Goal: Task Accomplishment & Management: Complete application form

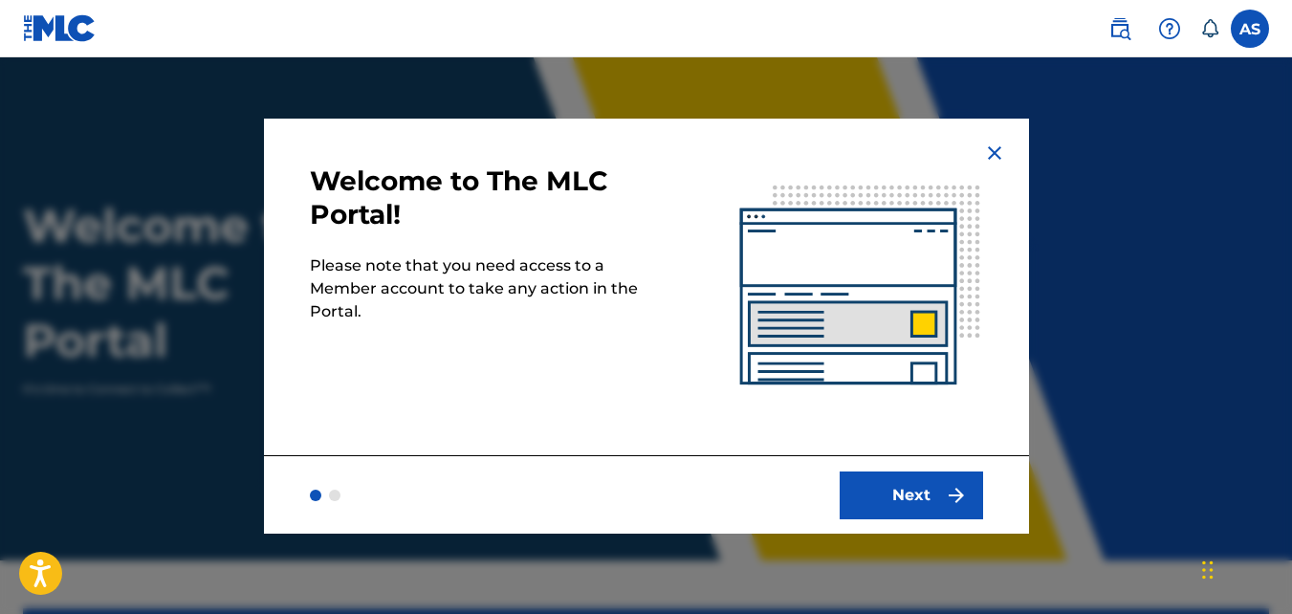
click at [932, 492] on button "Next" at bounding box center [911, 496] width 143 height 48
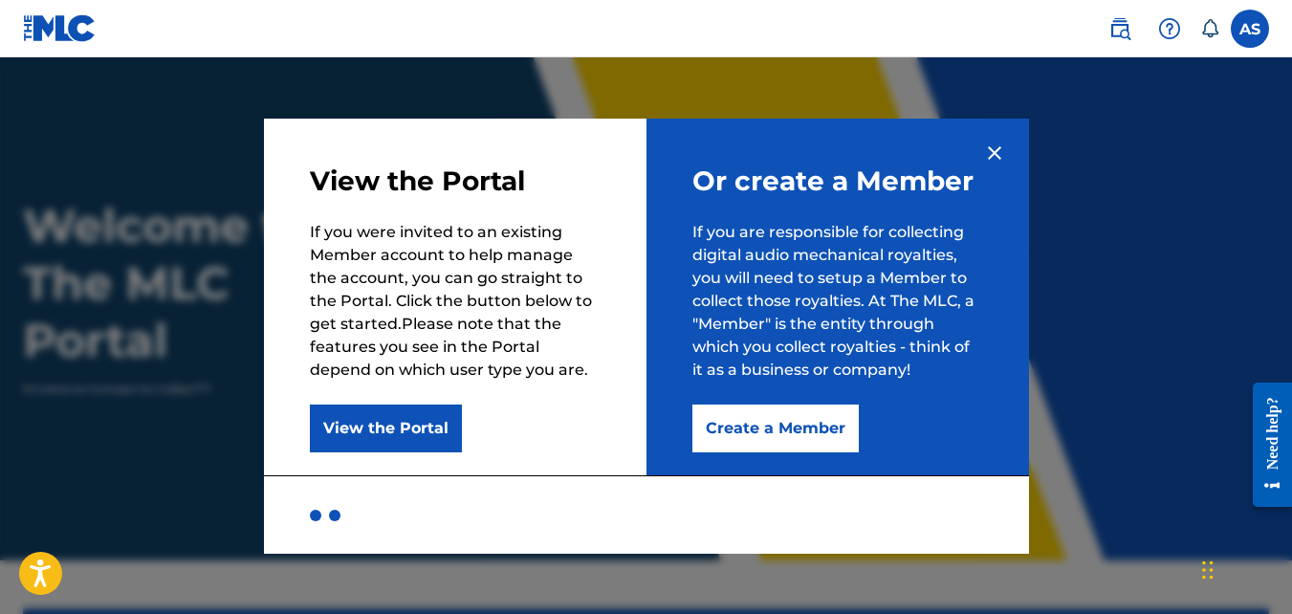
click at [774, 420] on button "Create a Member" at bounding box center [776, 429] width 166 height 48
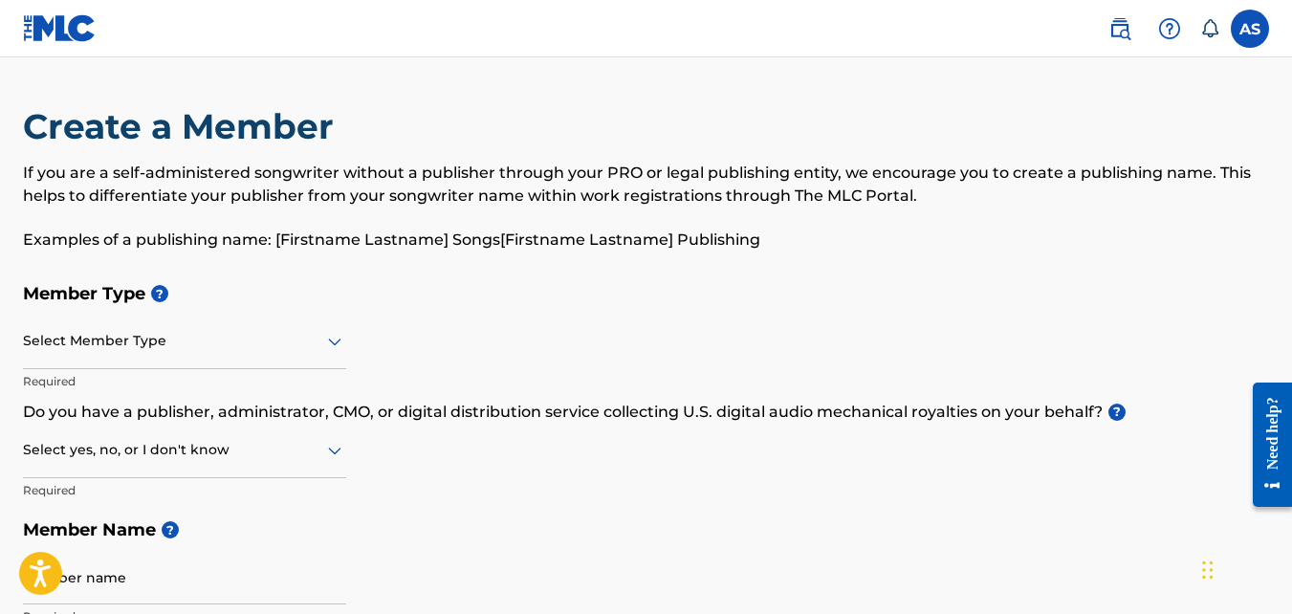
click at [130, 356] on div "Select Member Type" at bounding box center [184, 342] width 323 height 55
click at [379, 306] on h5 "Member Type ?" at bounding box center [646, 294] width 1247 height 41
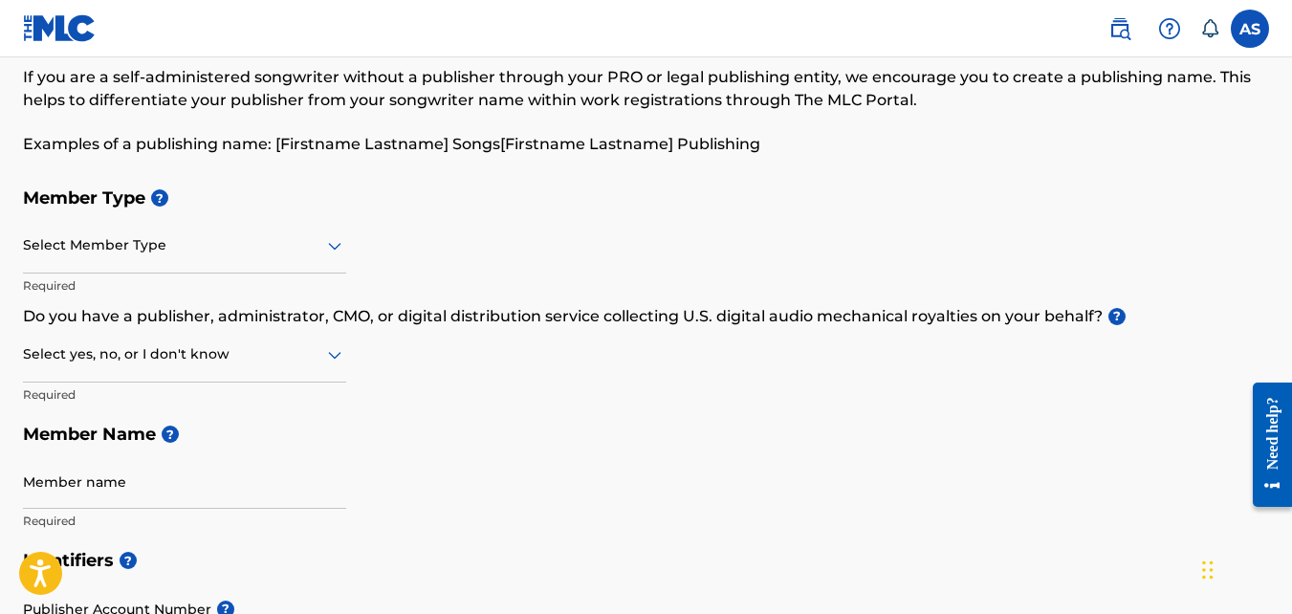
click at [259, 258] on div "Select Member Type" at bounding box center [184, 246] width 323 height 55
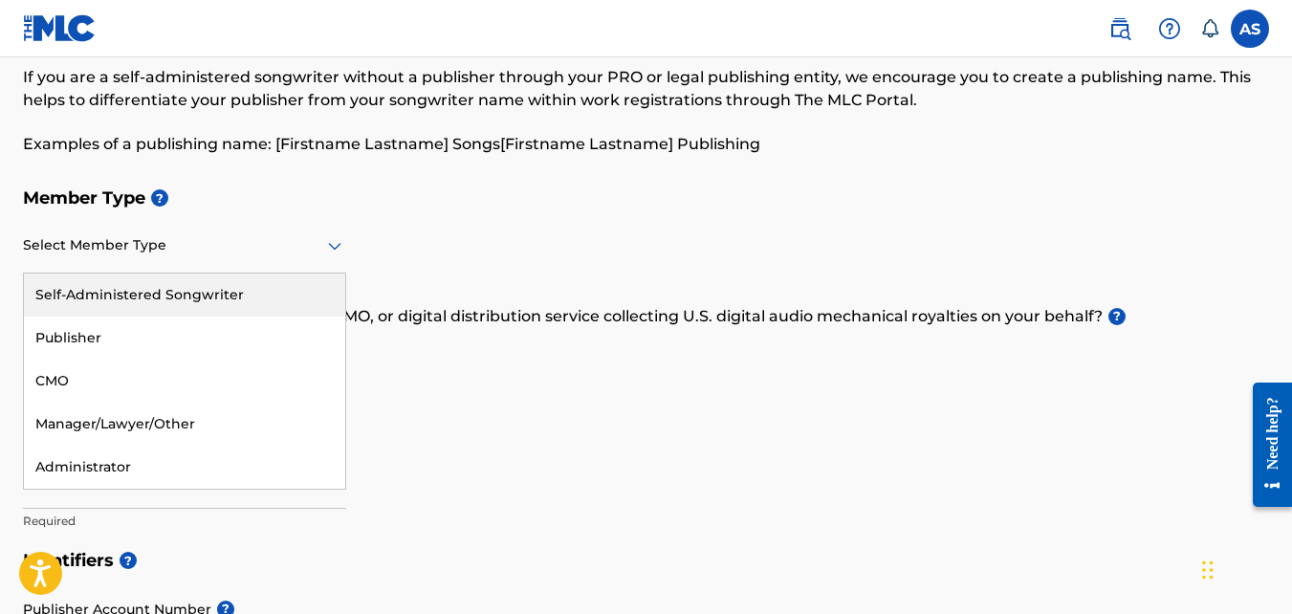
click at [166, 298] on div "Self-Administered Songwriter" at bounding box center [184, 295] width 321 height 43
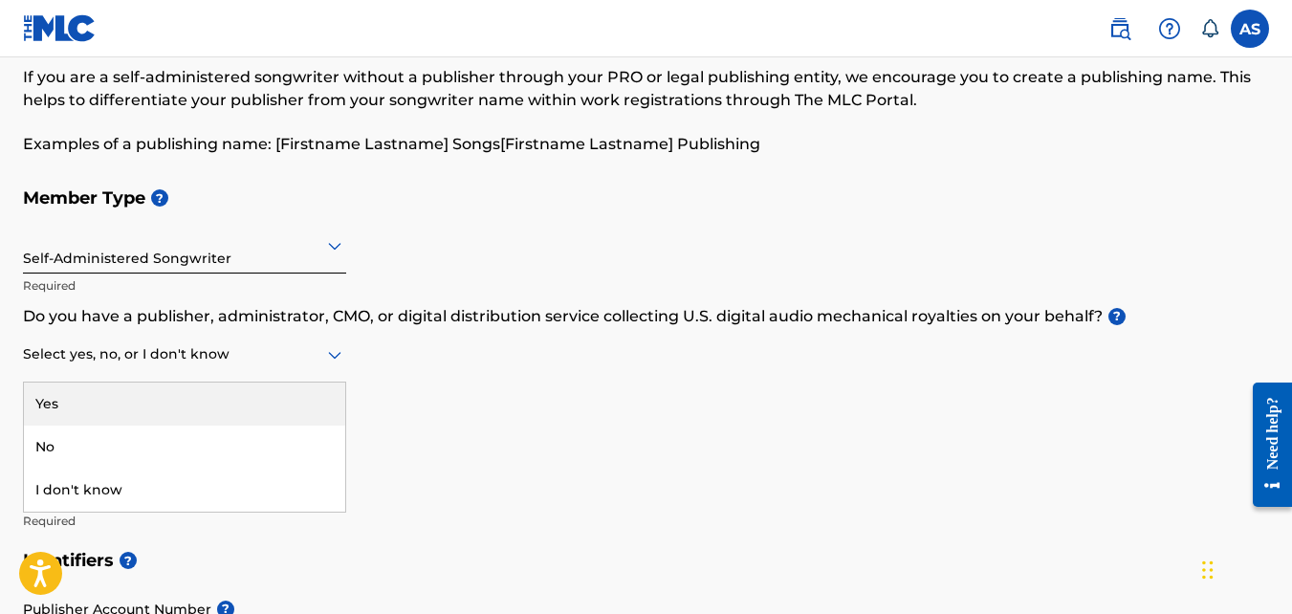
click at [210, 365] on div at bounding box center [184, 354] width 323 height 24
click at [278, 364] on div at bounding box center [184, 354] width 323 height 24
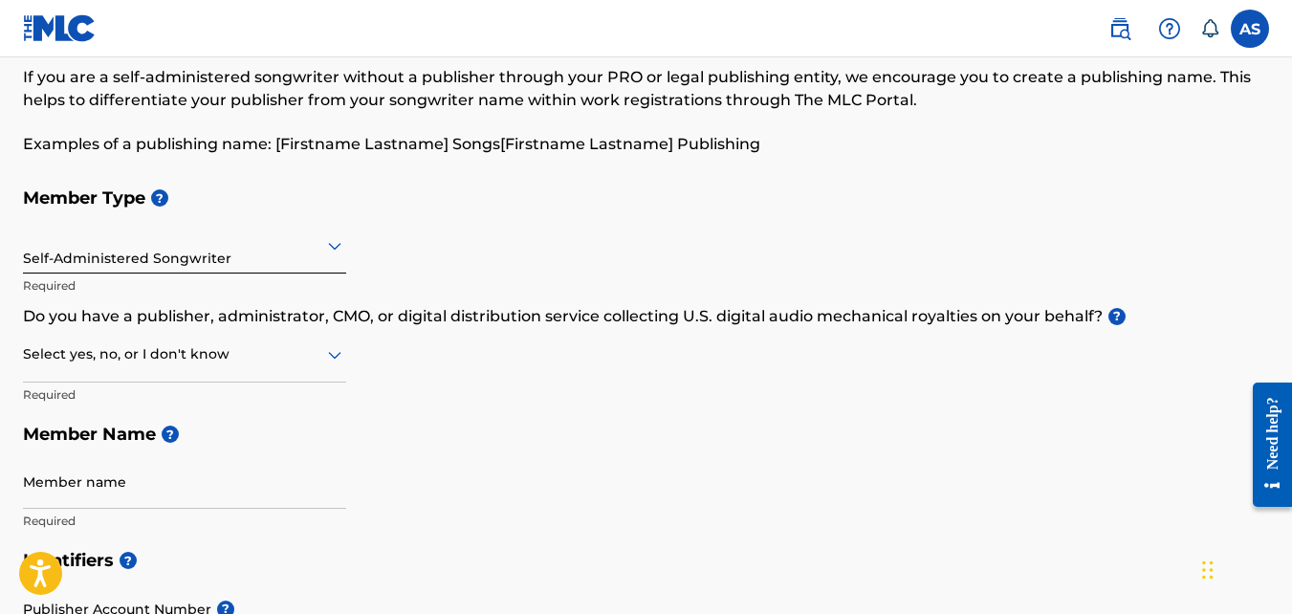
drag, startPoint x: 248, startPoint y: 446, endPoint x: 678, endPoint y: 486, distance: 432.4
click at [681, 487] on div "Member Type ? Self-Administered Songwriter Required Do you have a publisher, ad…" at bounding box center [646, 359] width 1247 height 363
click at [178, 355] on div at bounding box center [184, 354] width 323 height 24
click at [141, 443] on div "No" at bounding box center [184, 447] width 321 height 43
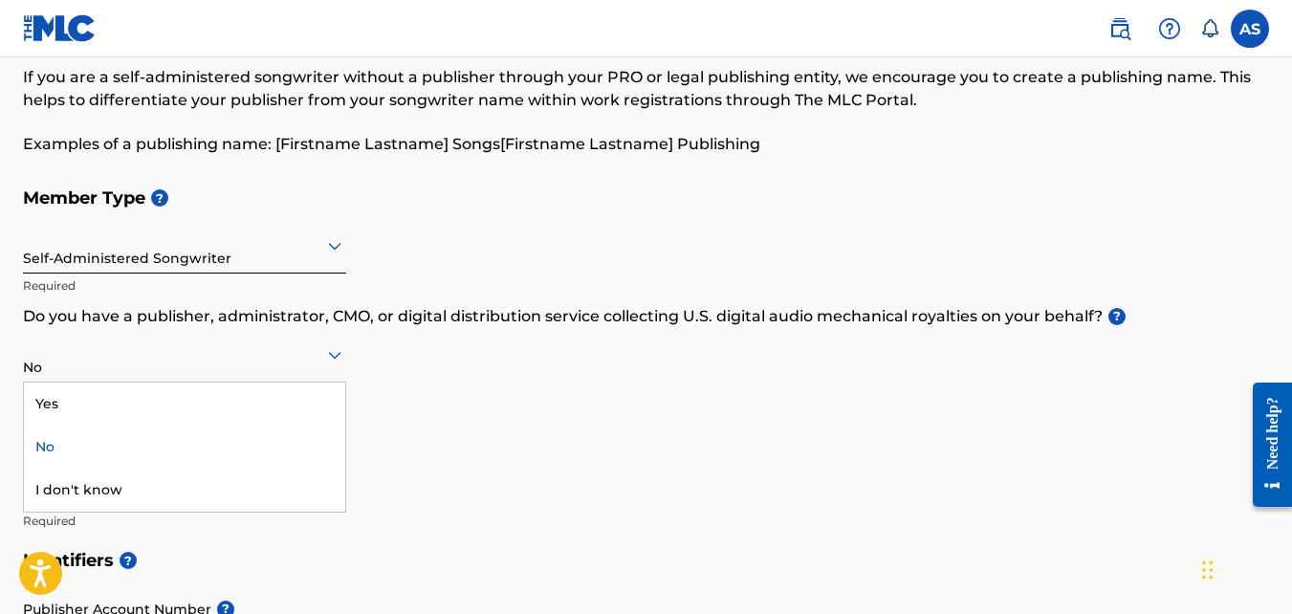
click at [265, 359] on div at bounding box center [184, 354] width 323 height 24
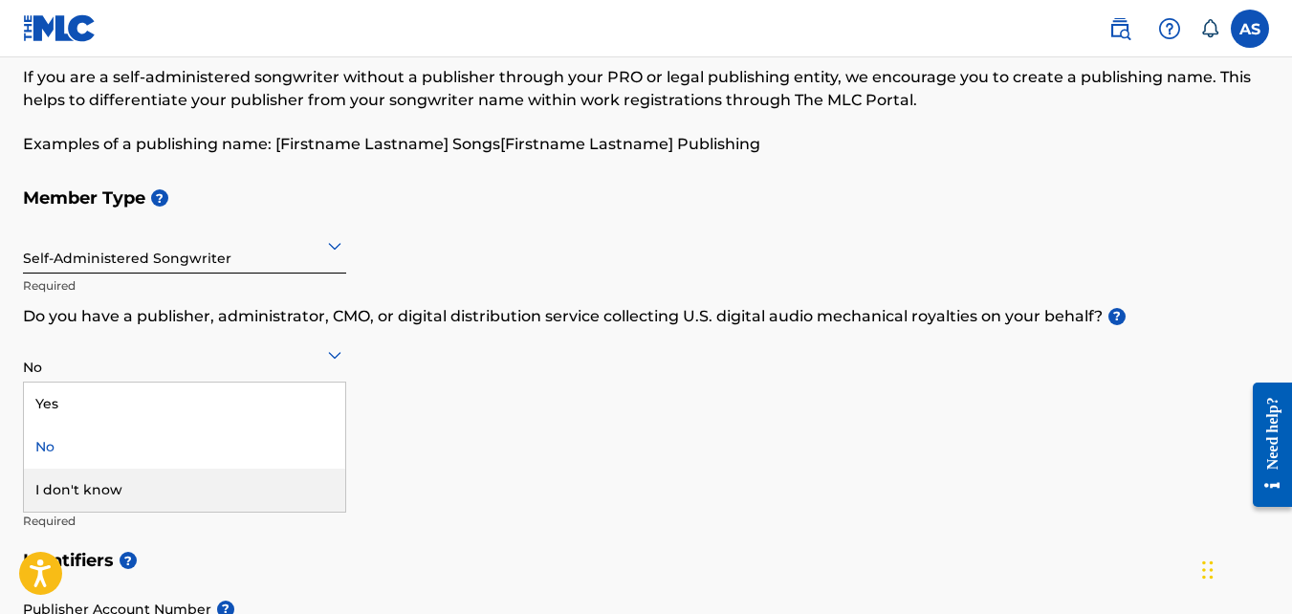
click at [210, 481] on div "I don't know" at bounding box center [184, 490] width 321 height 43
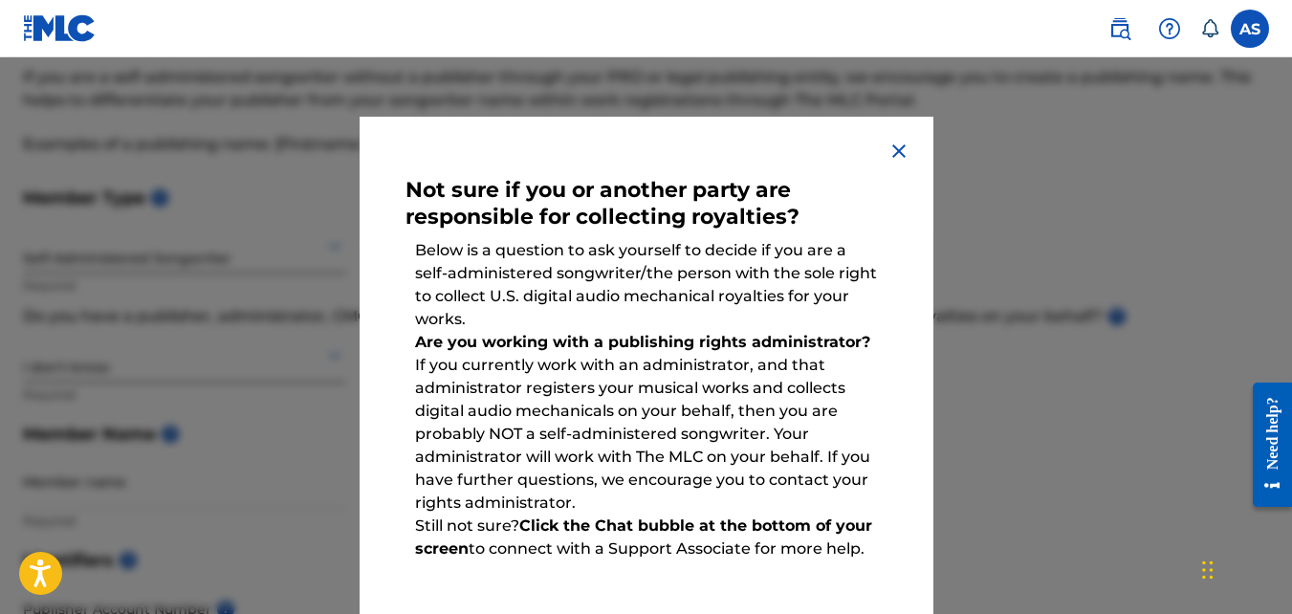
scroll to position [0, 0]
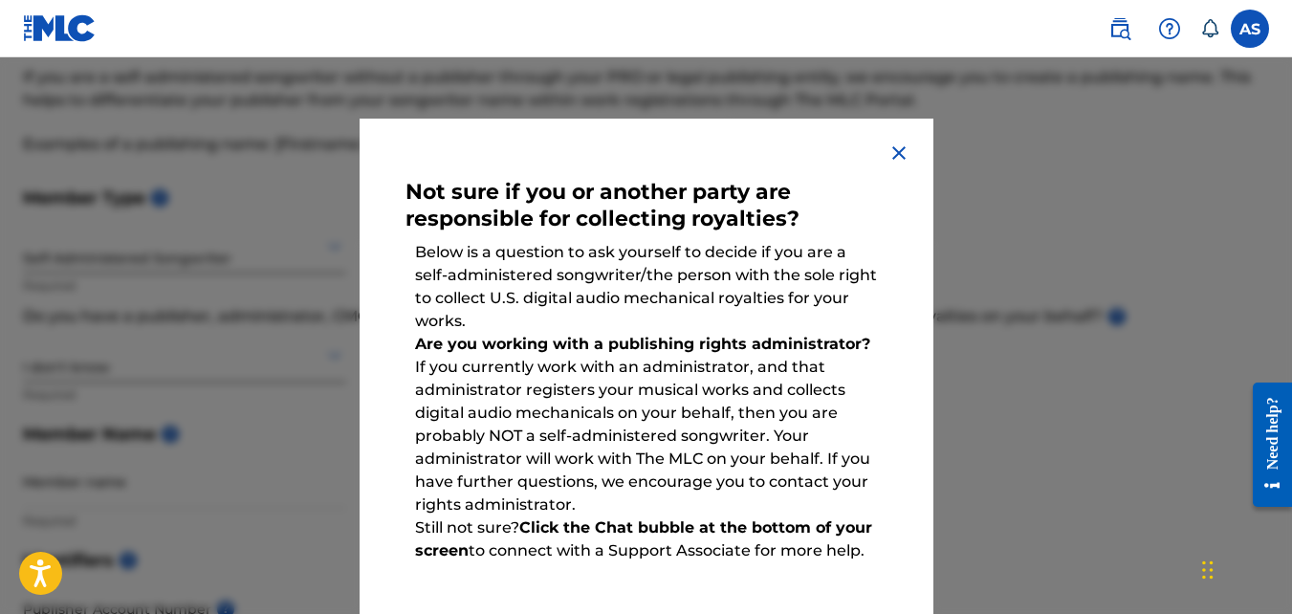
click at [888, 162] on img at bounding box center [899, 153] width 23 height 23
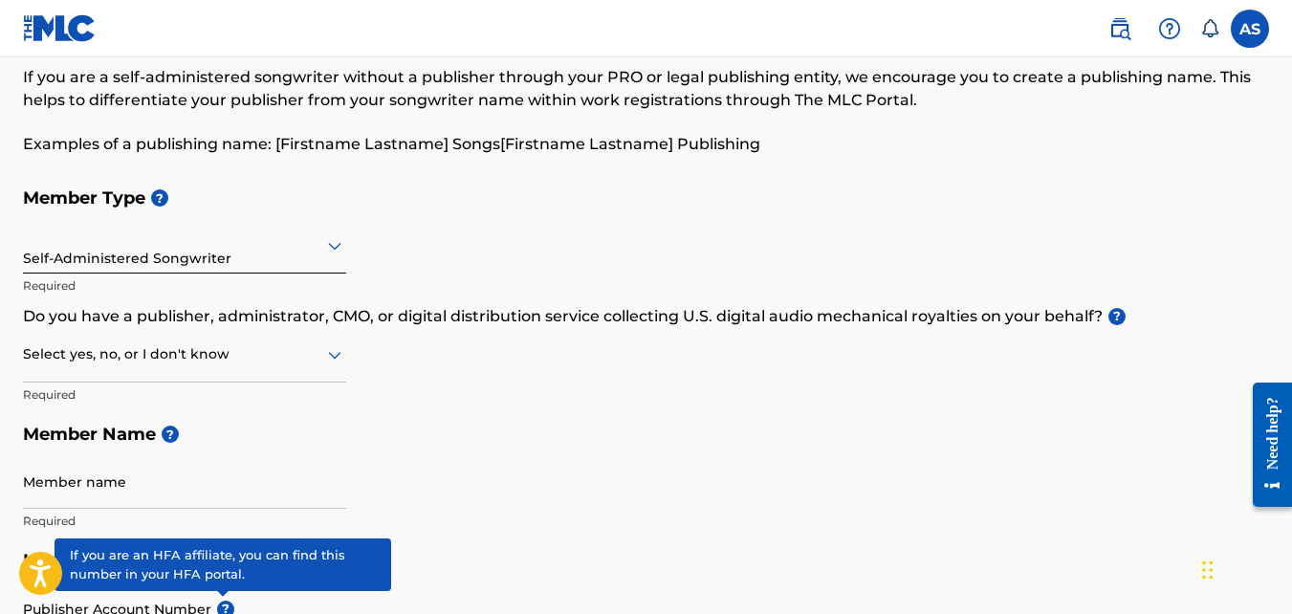
click at [147, 339] on div "Select yes, no, or I don't know" at bounding box center [184, 355] width 323 height 55
click at [99, 453] on div "No" at bounding box center [184, 447] width 321 height 43
click at [439, 429] on h5 "Member Name ?" at bounding box center [646, 434] width 1247 height 41
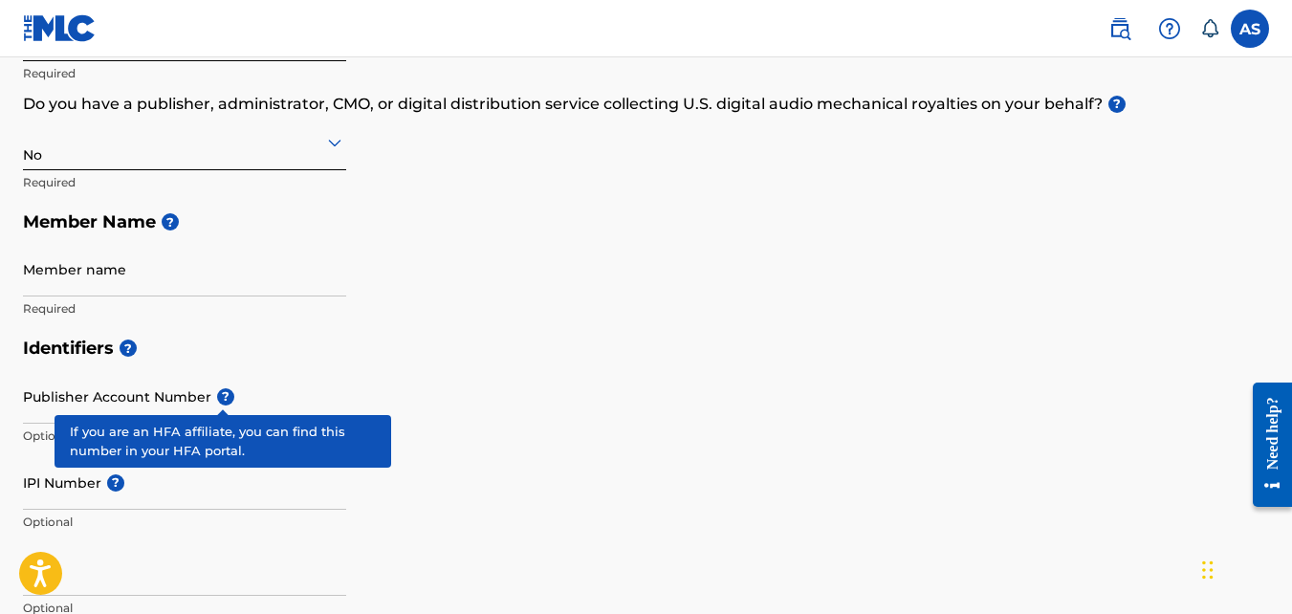
scroll to position [287, 0]
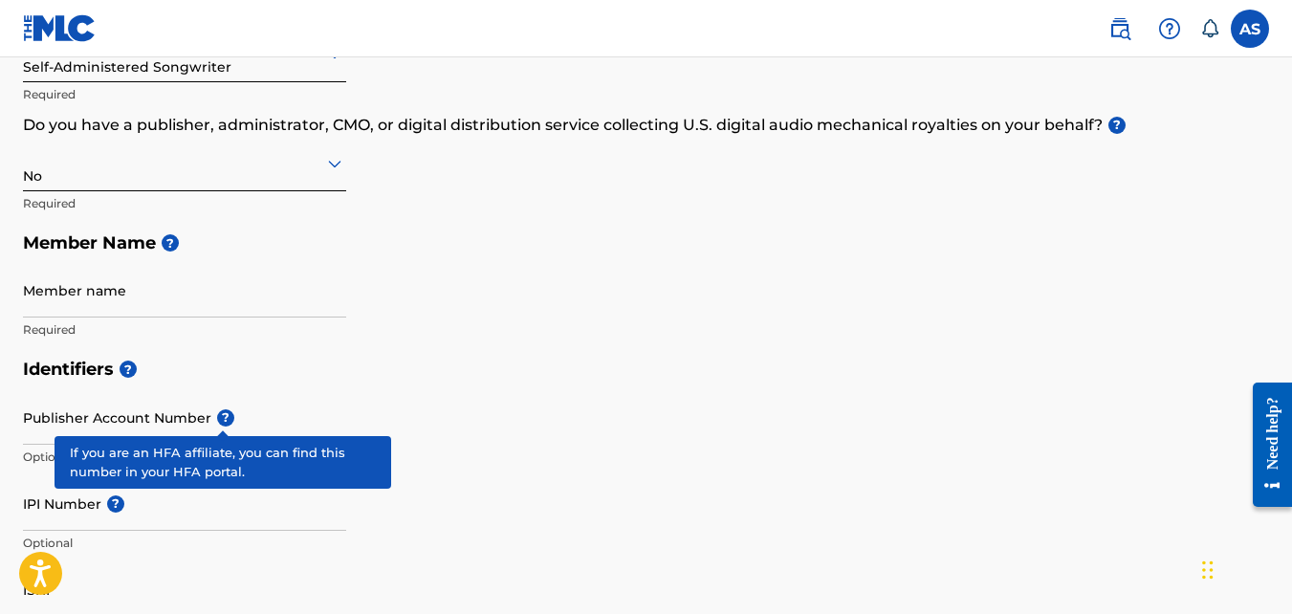
click at [252, 306] on input "Member name" at bounding box center [184, 290] width 323 height 55
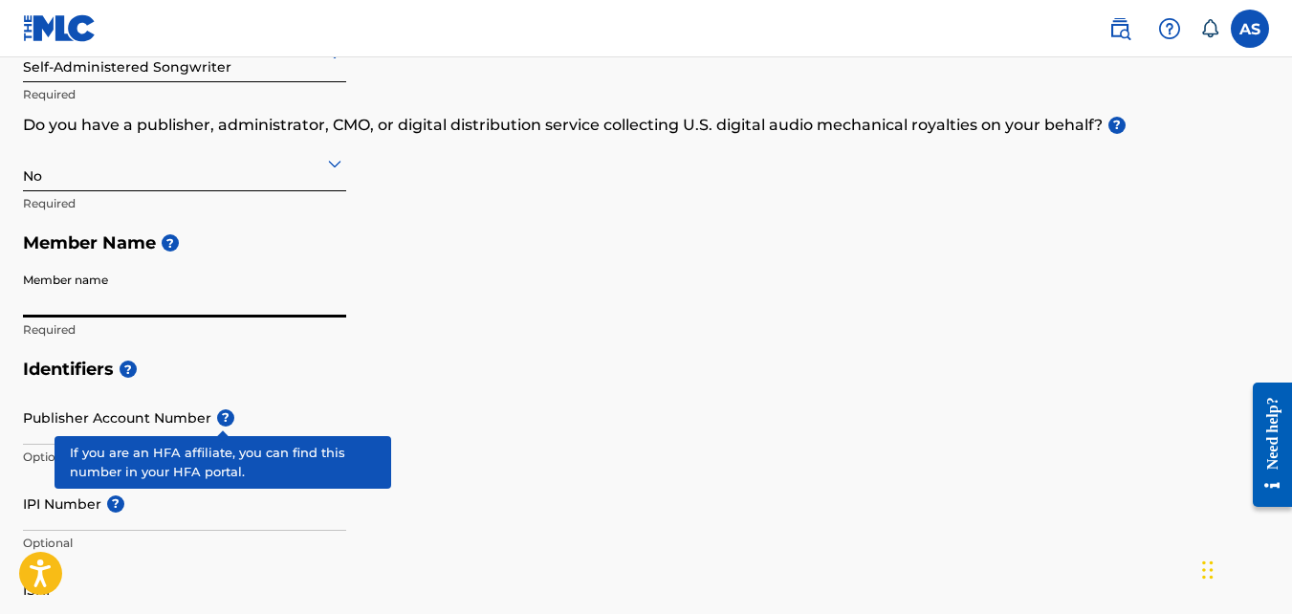
click at [497, 293] on div "Member Type ? Self-Administered Songwriter Required Do you have a publisher, ad…" at bounding box center [646, 168] width 1247 height 363
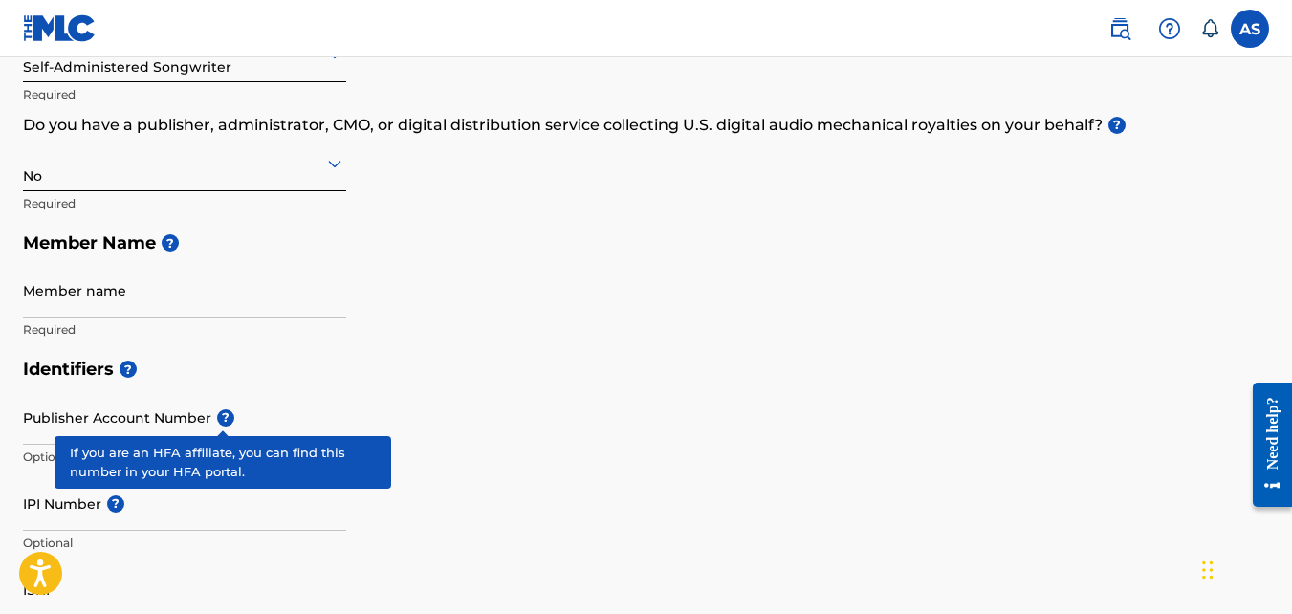
click at [162, 300] on input "Member name" at bounding box center [184, 290] width 323 height 55
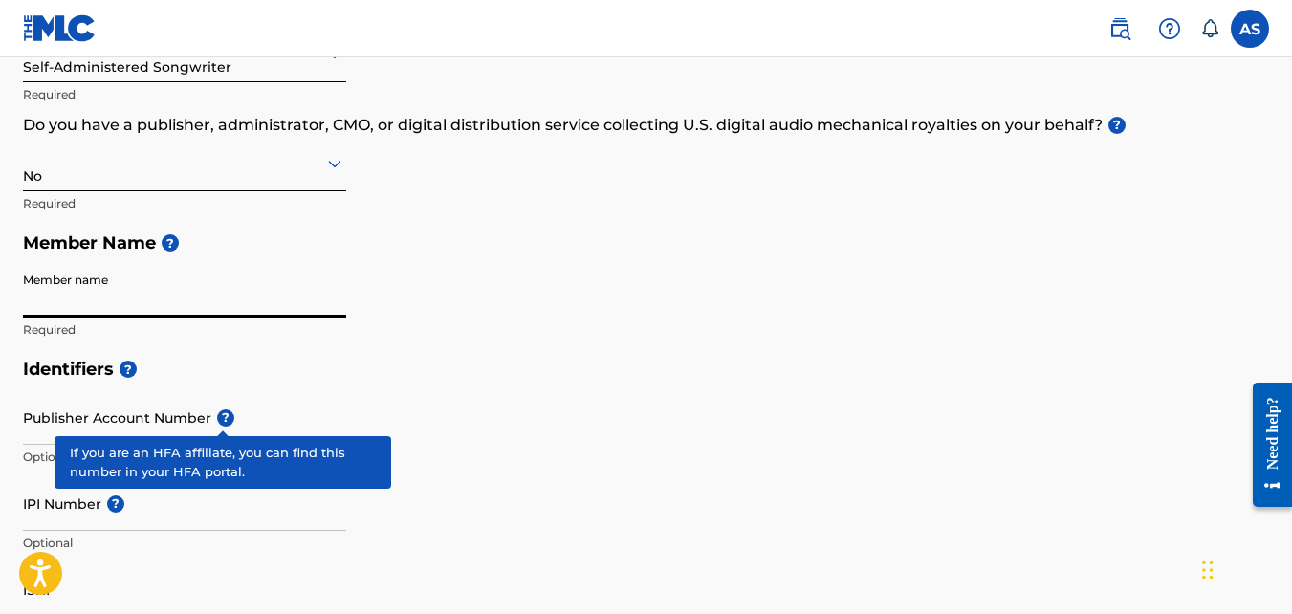
click at [470, 261] on h5 "Member Name ?" at bounding box center [646, 243] width 1247 height 41
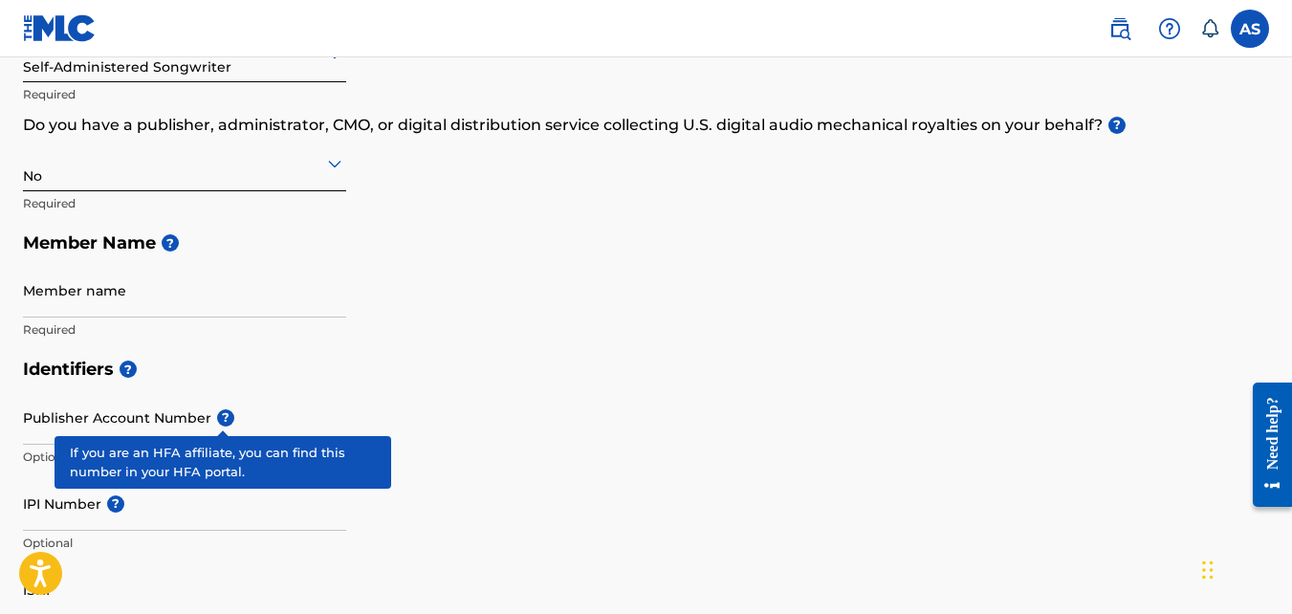
click at [143, 297] on input "Member name" at bounding box center [184, 290] width 323 height 55
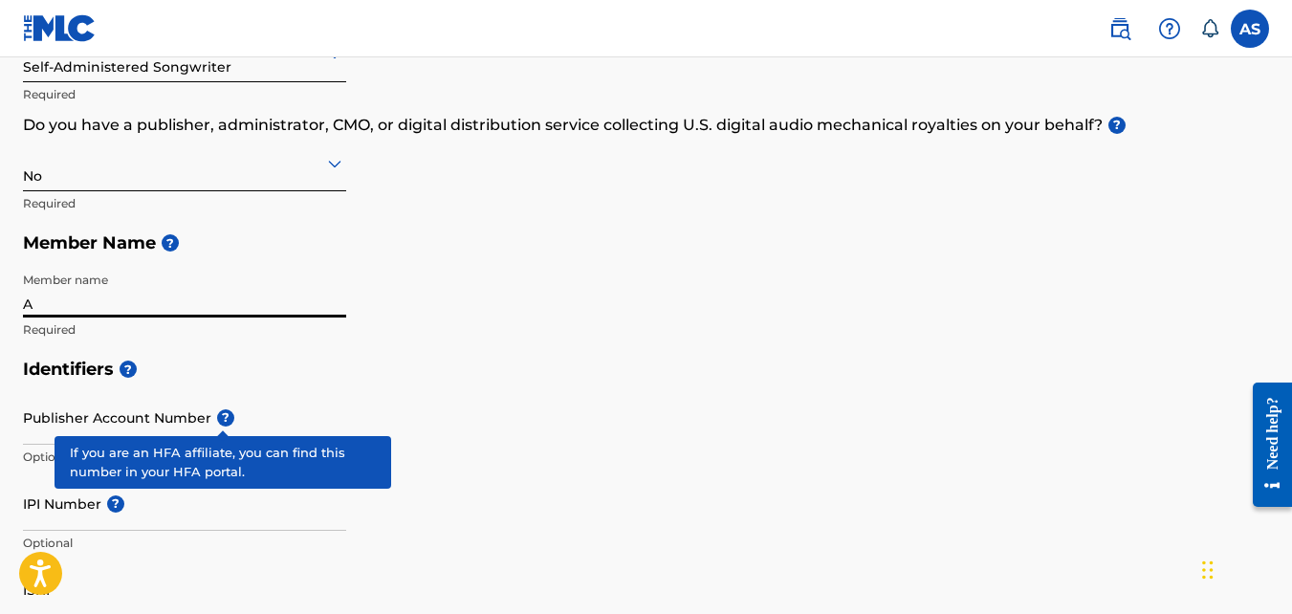
click at [606, 276] on div "Member Type ? Self-Administered Songwriter Required Do you have a publisher, ad…" at bounding box center [646, 168] width 1247 height 363
click at [121, 304] on input "A" at bounding box center [184, 290] width 323 height 55
type input "[PERSON_NAME]"
type input "[STREET_ADDRESS]"
type input "New Hope"
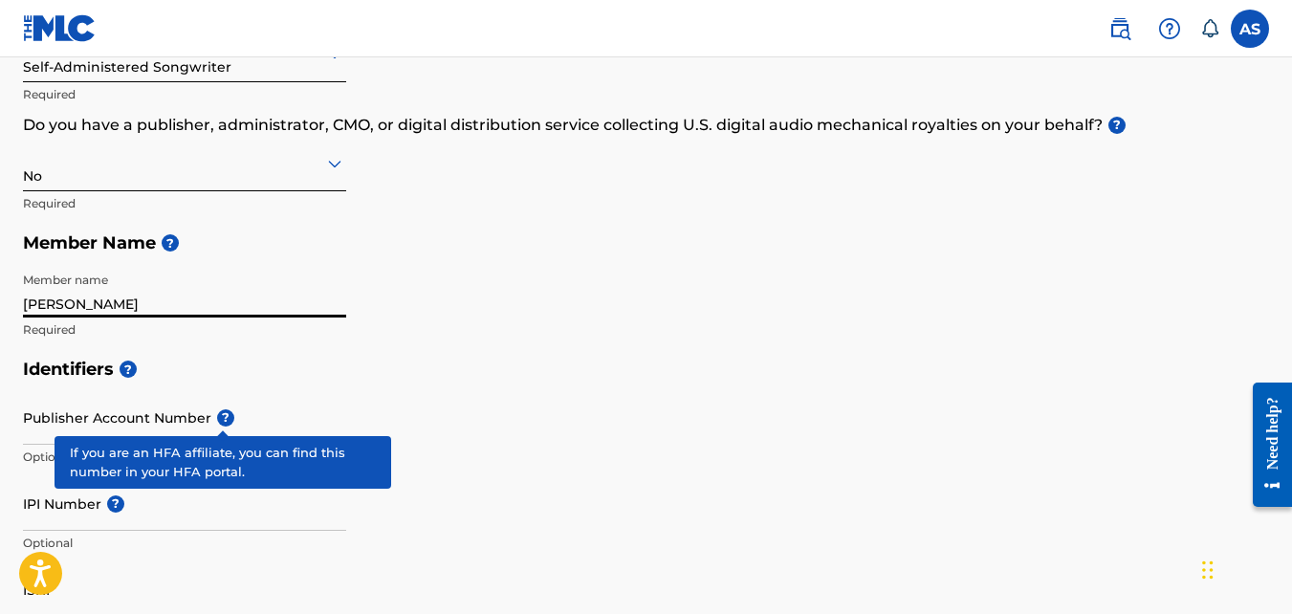
type input "[GEOGRAPHIC_DATA]"
type input "KY"
type input "40052"
type input "1"
type input "812"
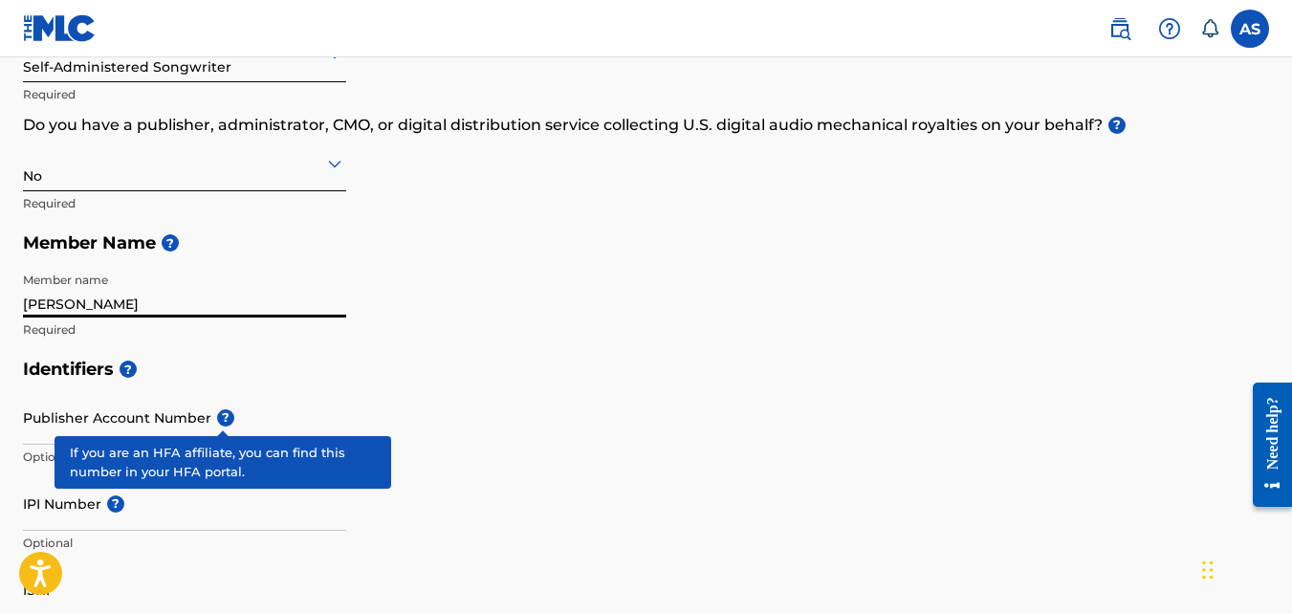
type input "6390650"
type input "[EMAIL_ADDRESS][DOMAIN_NAME]"
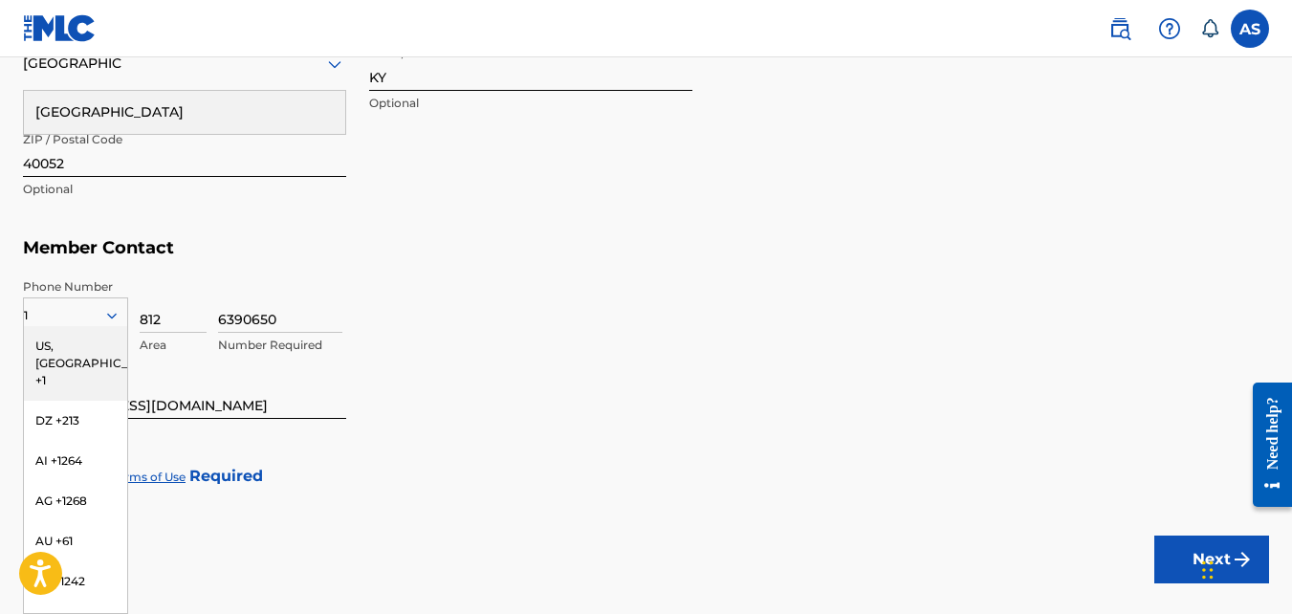
click at [526, 298] on div "6390650 Number Required" at bounding box center [743, 321] width 1051 height 86
click at [40, 342] on div "US, [GEOGRAPHIC_DATA] +1" at bounding box center [75, 363] width 103 height 75
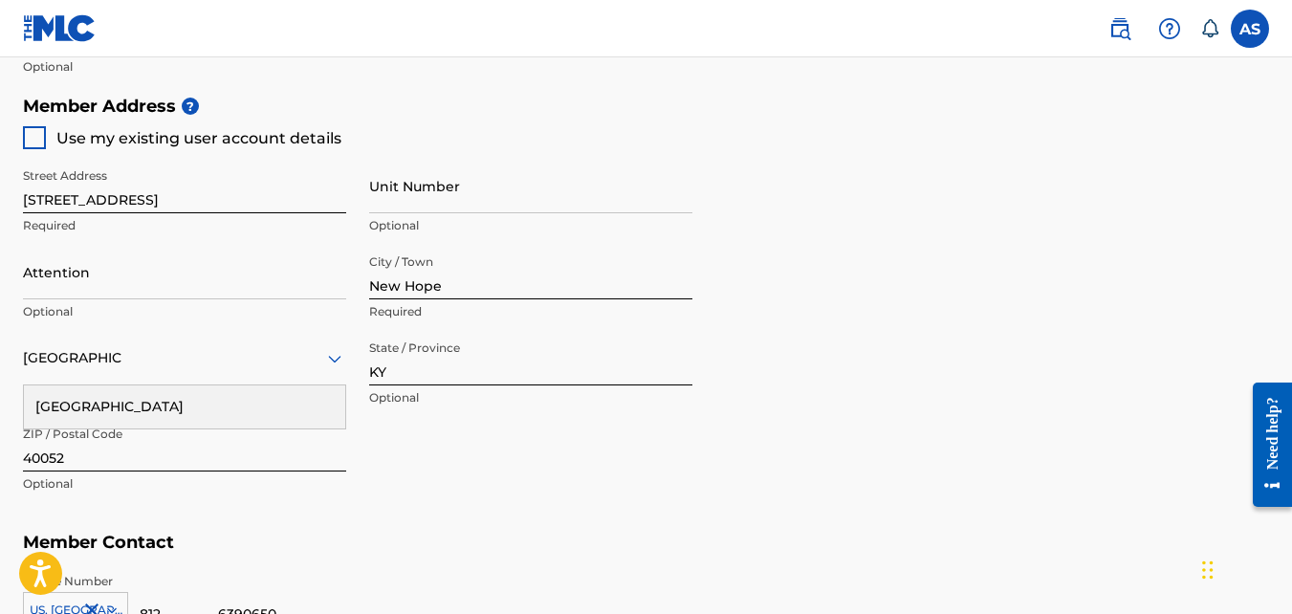
scroll to position [857, 0]
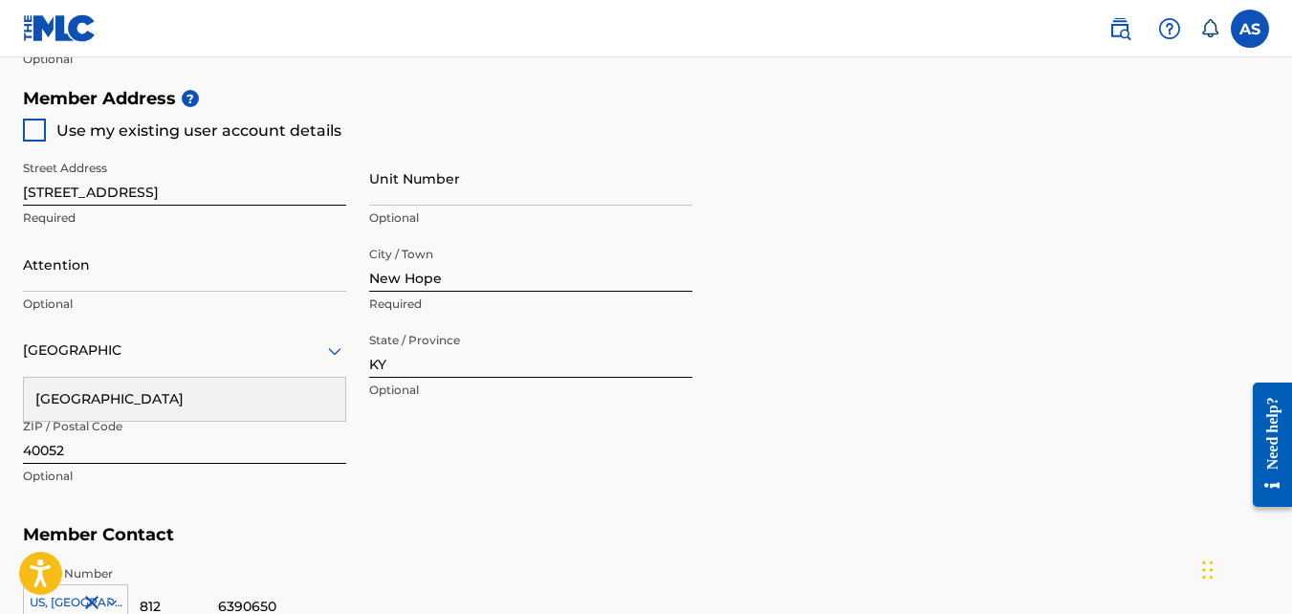
drag, startPoint x: 52, startPoint y: 146, endPoint x: 41, endPoint y: 146, distance: 10.5
drag, startPoint x: 41, startPoint y: 146, endPoint x: 37, endPoint y: 133, distance: 13.9
click at [37, 133] on div at bounding box center [34, 130] width 23 height 23
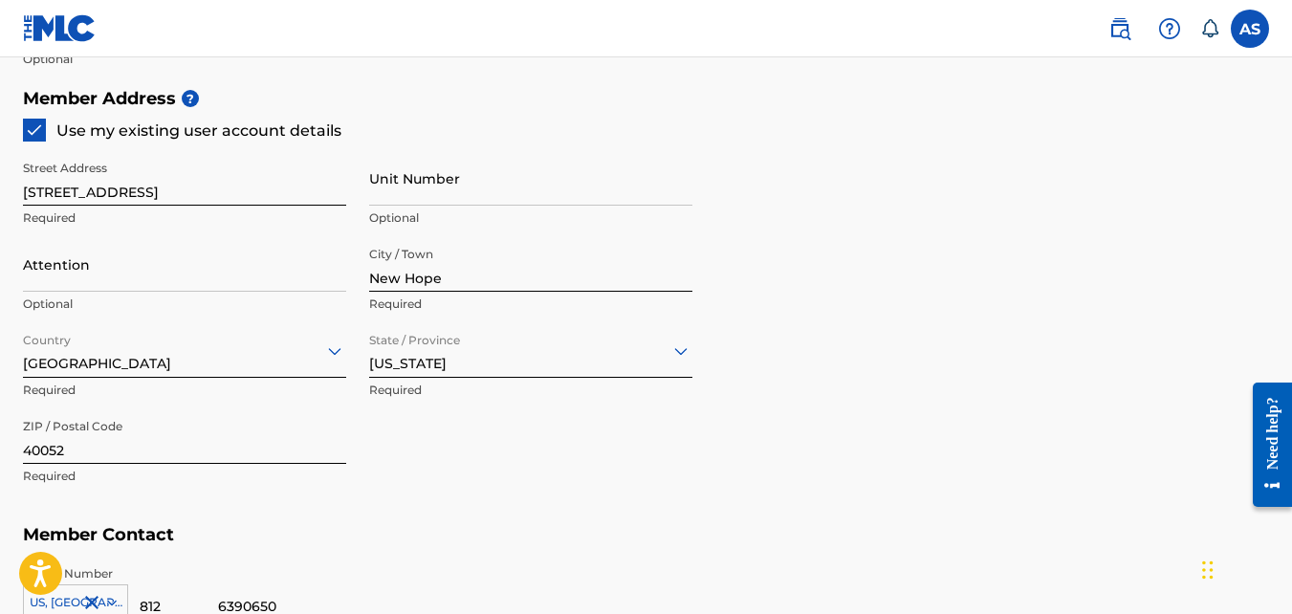
click at [65, 268] on input "Attention" at bounding box center [184, 264] width 323 height 55
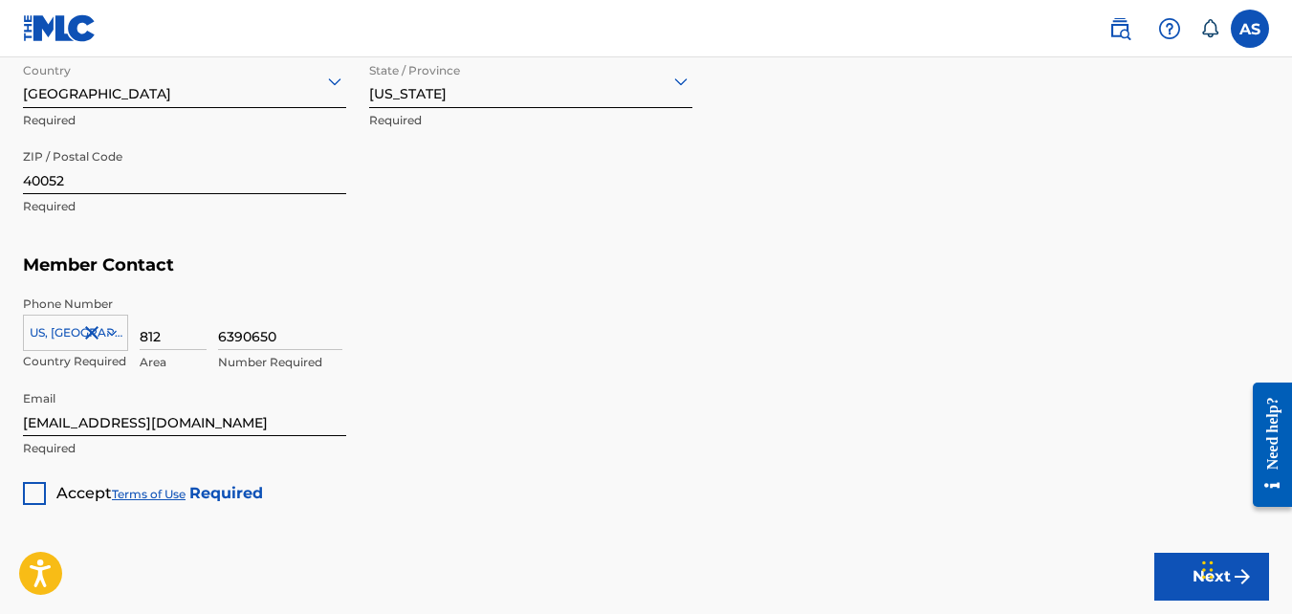
scroll to position [1144, 0]
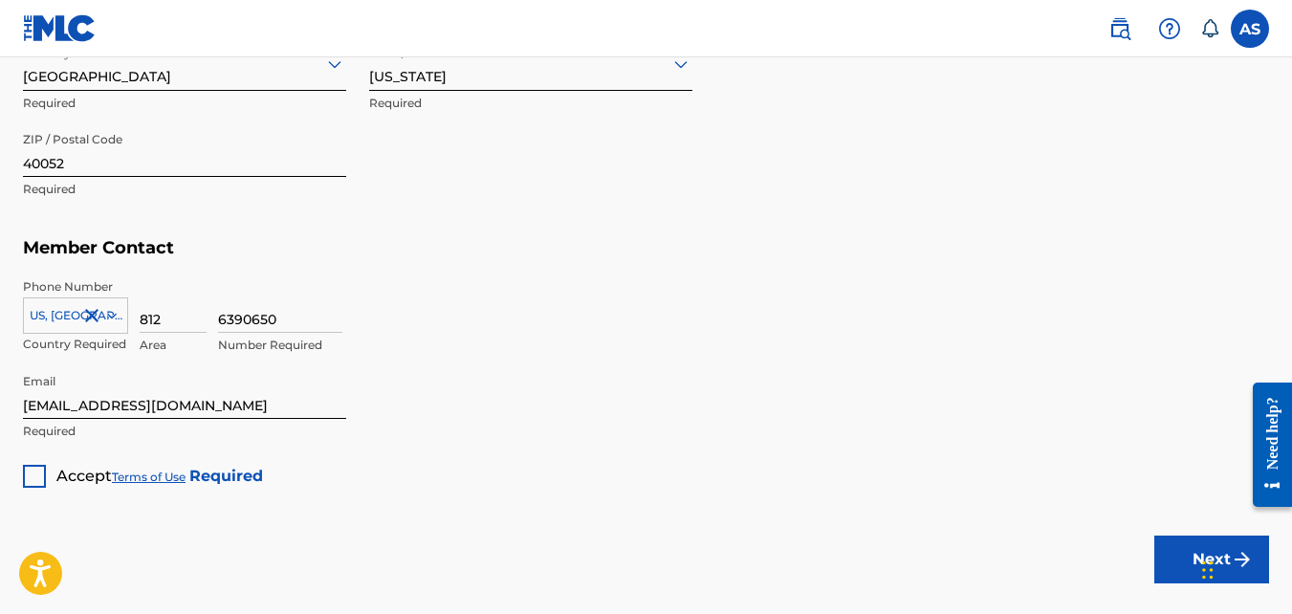
click at [32, 474] on div at bounding box center [34, 476] width 23 height 23
click at [1175, 550] on button "Next" at bounding box center [1212, 560] width 115 height 48
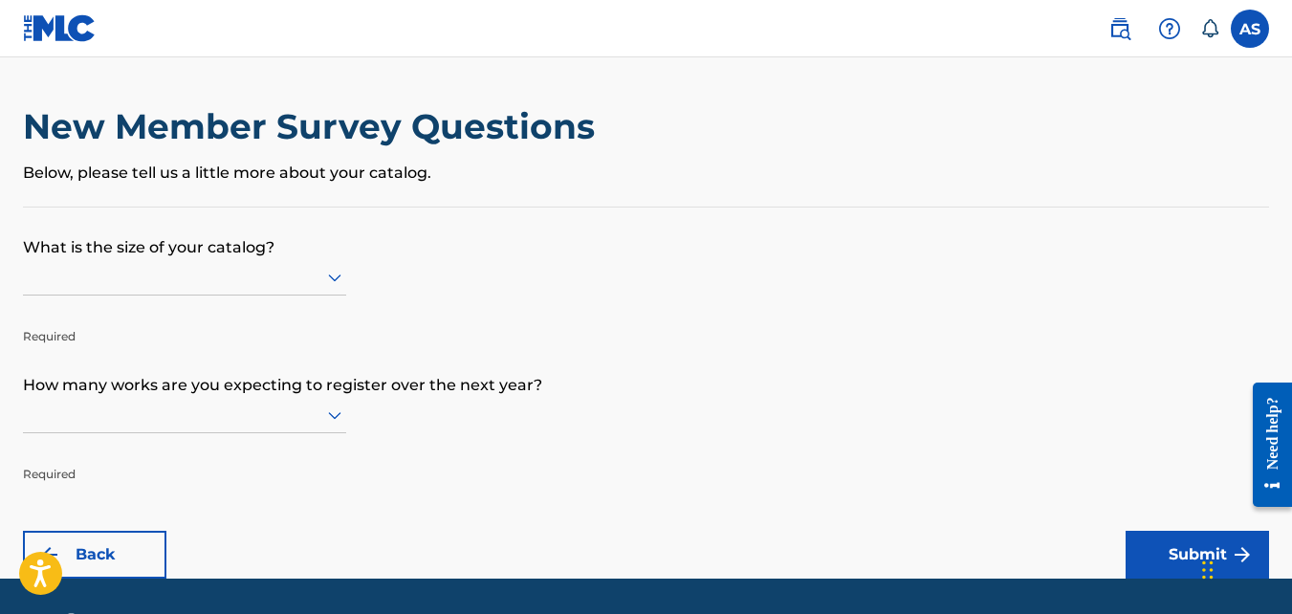
click at [292, 269] on div at bounding box center [184, 277] width 323 height 24
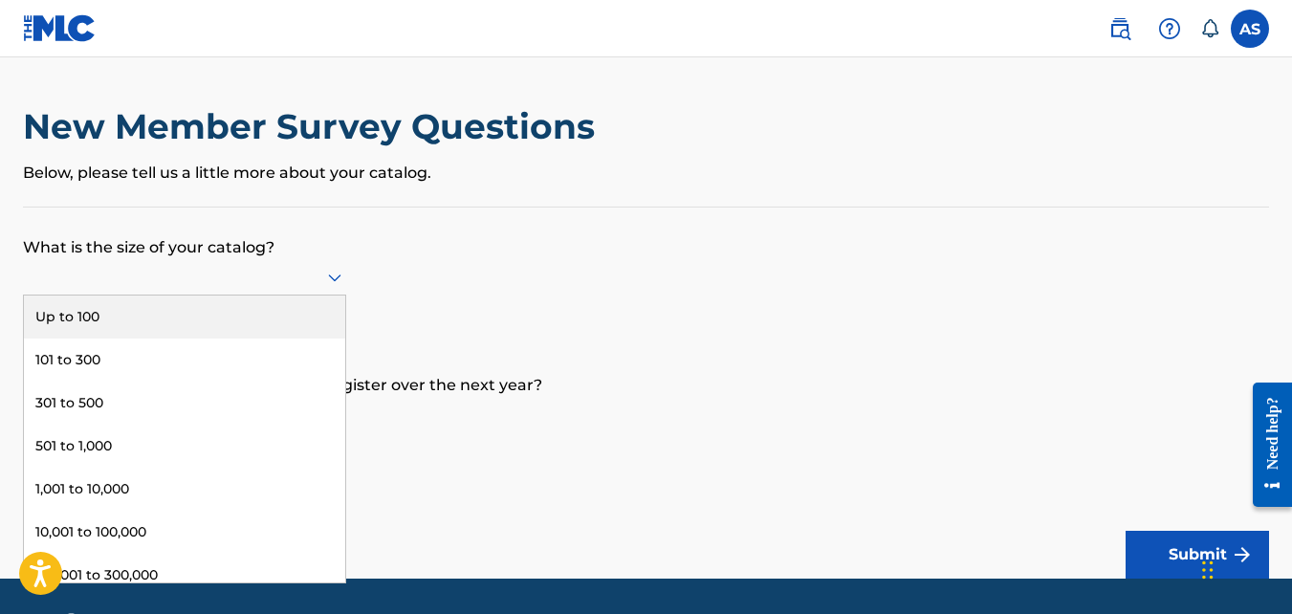
click at [292, 269] on div at bounding box center [184, 277] width 323 height 24
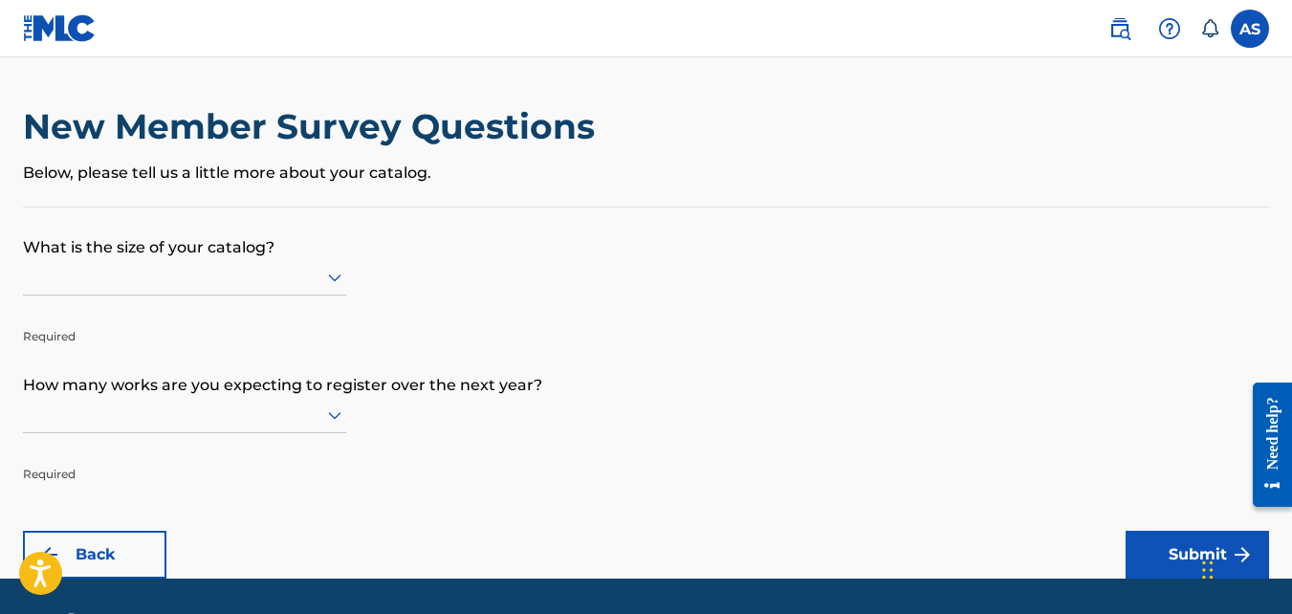
click at [291, 270] on div at bounding box center [184, 277] width 323 height 24
drag, startPoint x: 291, startPoint y: 270, endPoint x: 247, endPoint y: 275, distance: 44.3
click at [247, 275] on div at bounding box center [184, 277] width 323 height 24
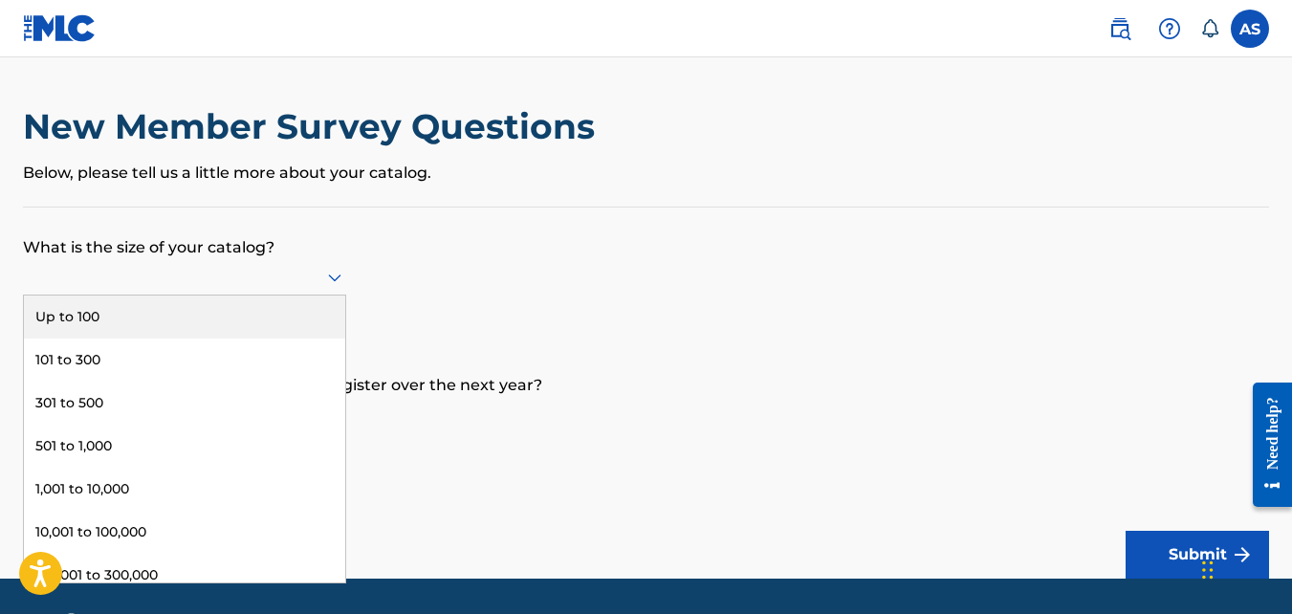
click at [203, 322] on div "Up to 100" at bounding box center [184, 317] width 321 height 43
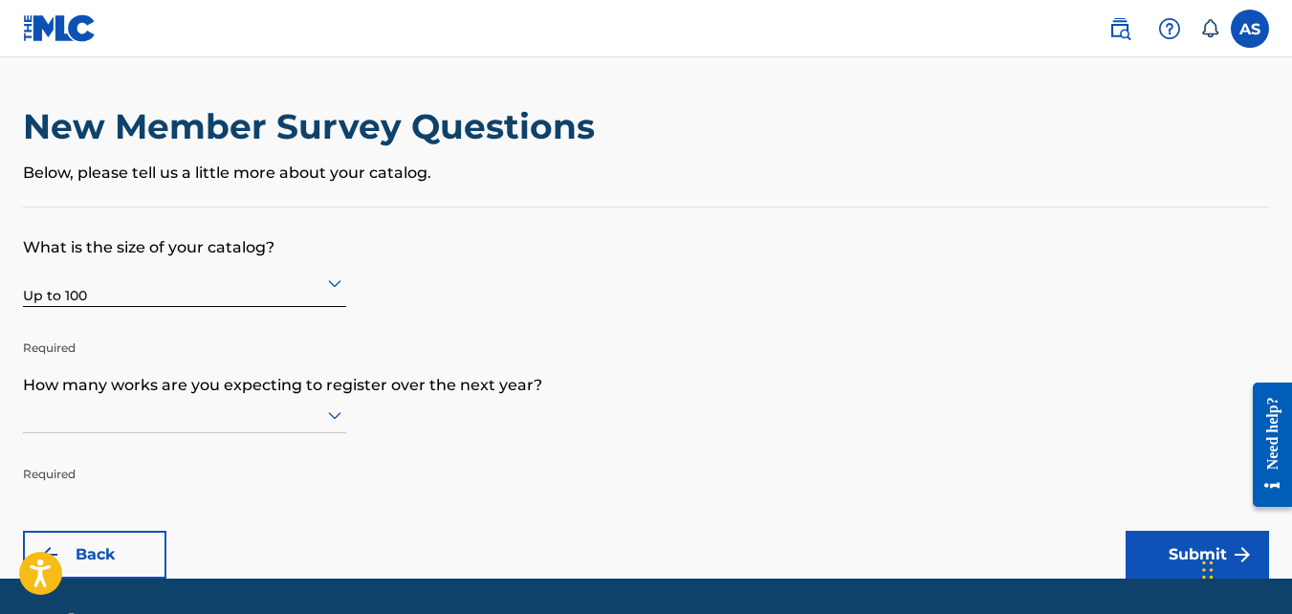
click at [270, 429] on div at bounding box center [184, 415] width 323 height 36
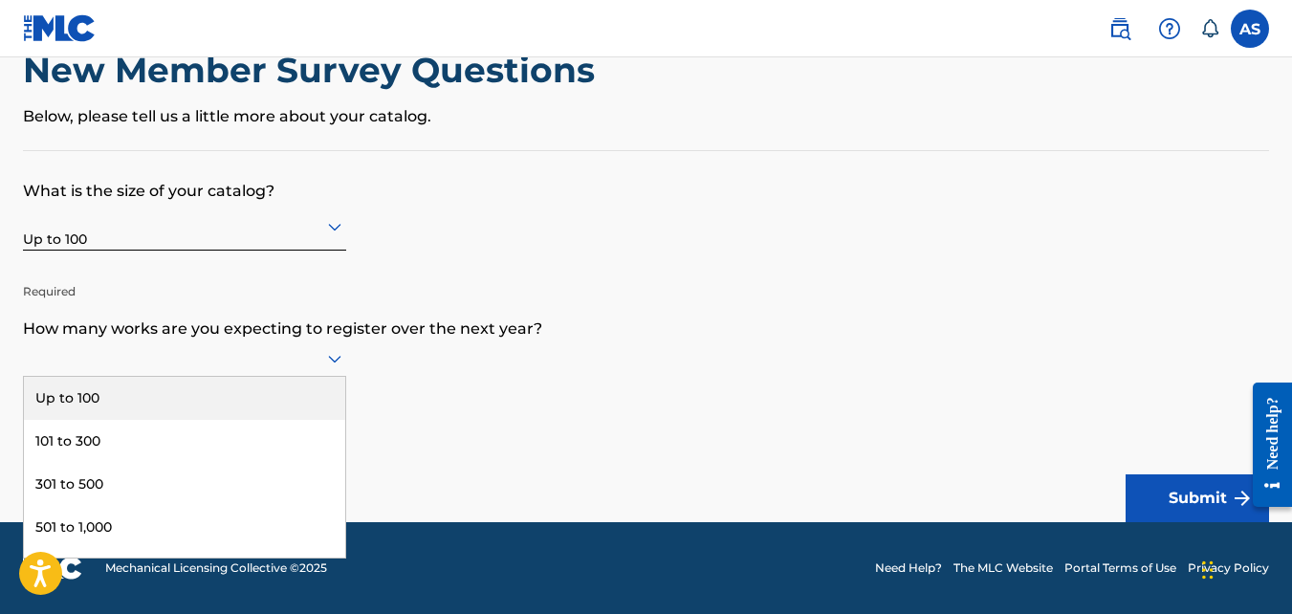
click at [245, 400] on div "Up to 100" at bounding box center [184, 398] width 321 height 43
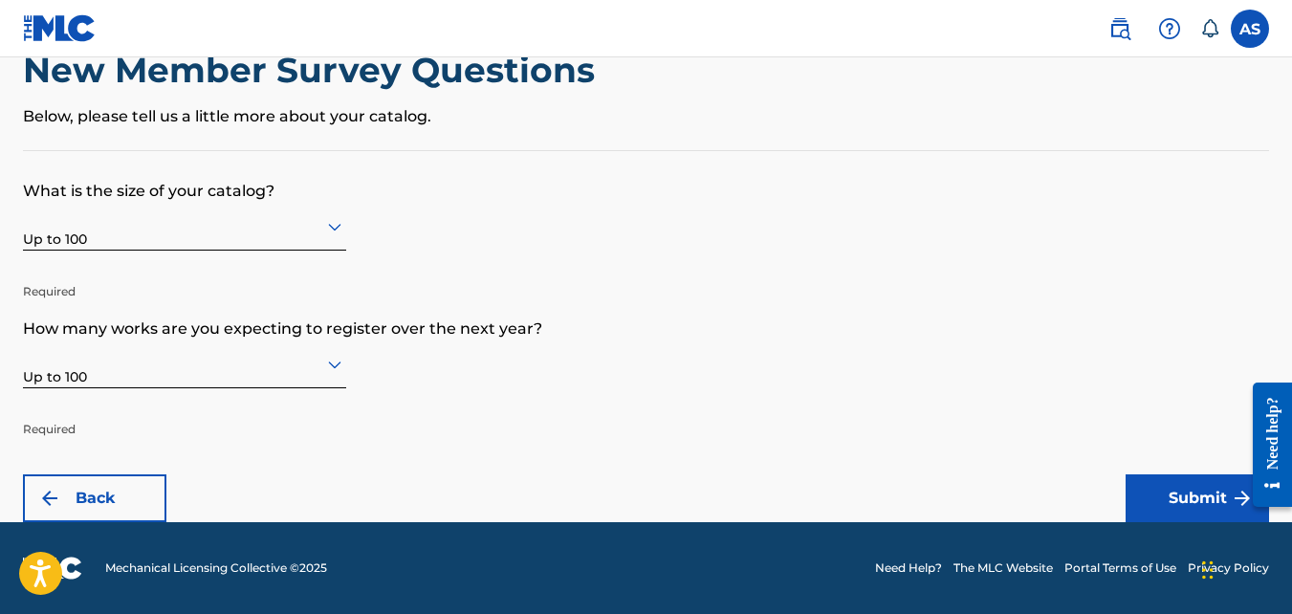
click at [1158, 498] on button "Submit" at bounding box center [1197, 498] width 143 height 48
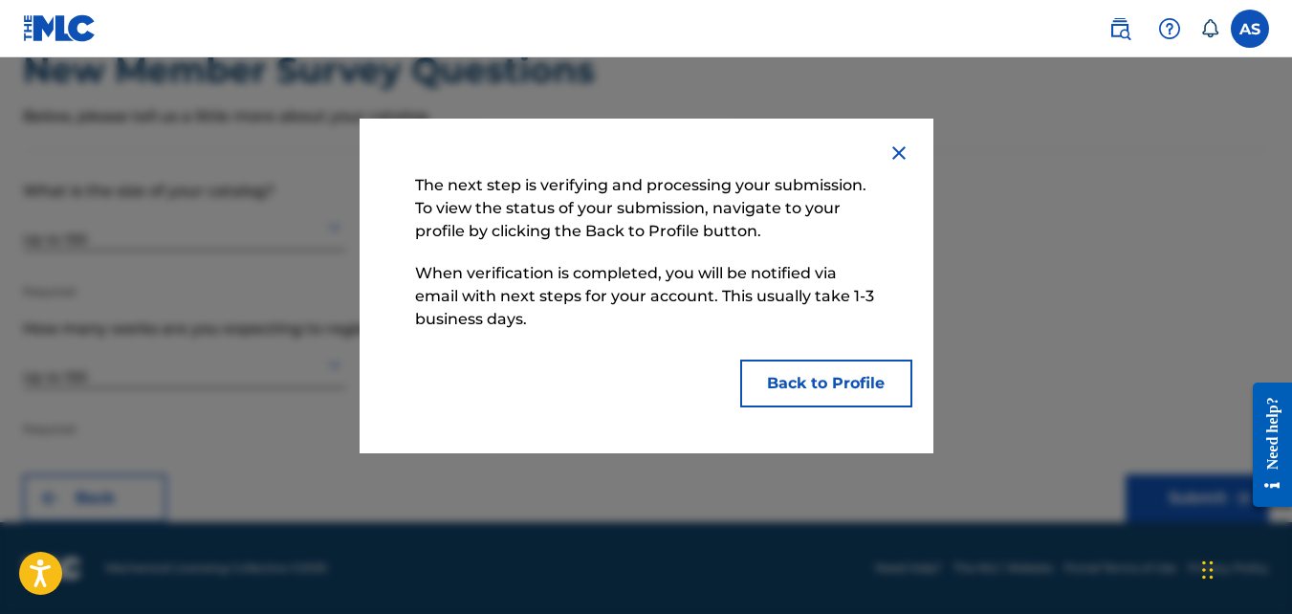
click at [843, 387] on button "Back to Profile" at bounding box center [826, 384] width 172 height 48
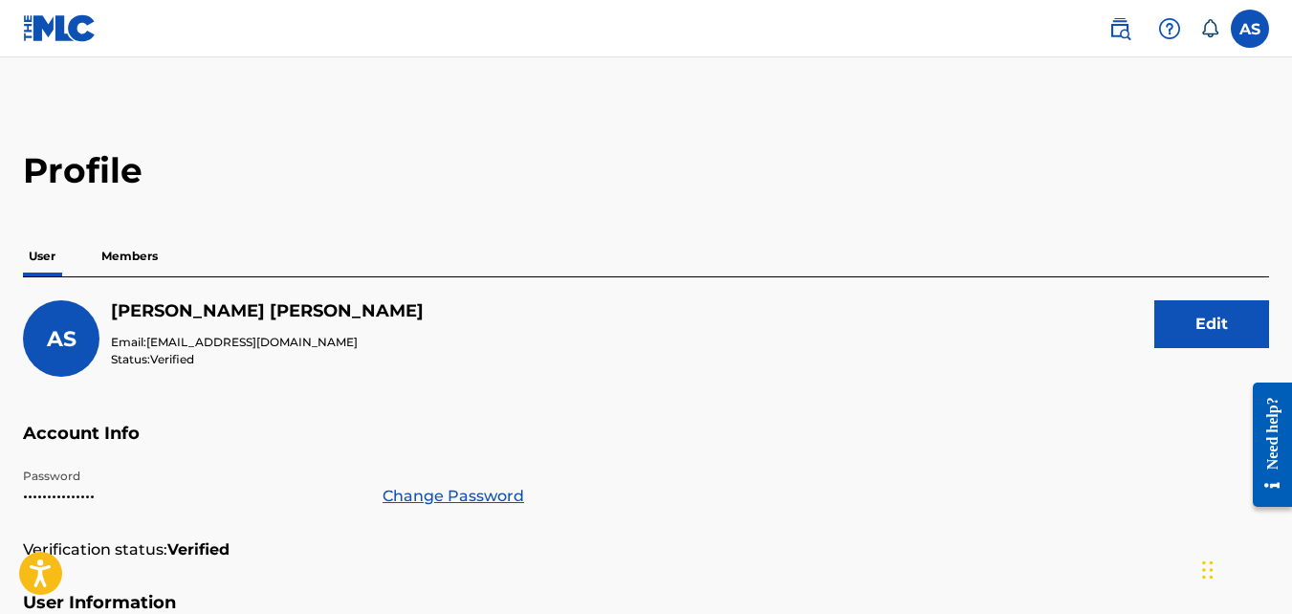
click at [143, 251] on p "Members" at bounding box center [130, 256] width 68 height 40
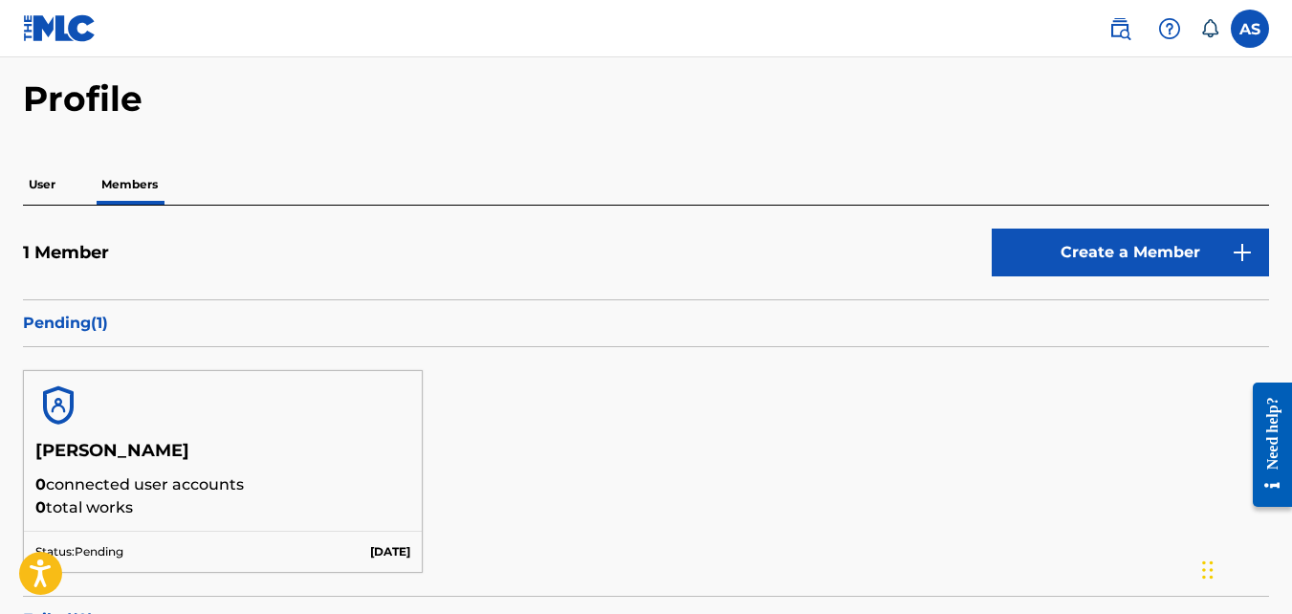
scroll to position [191, 0]
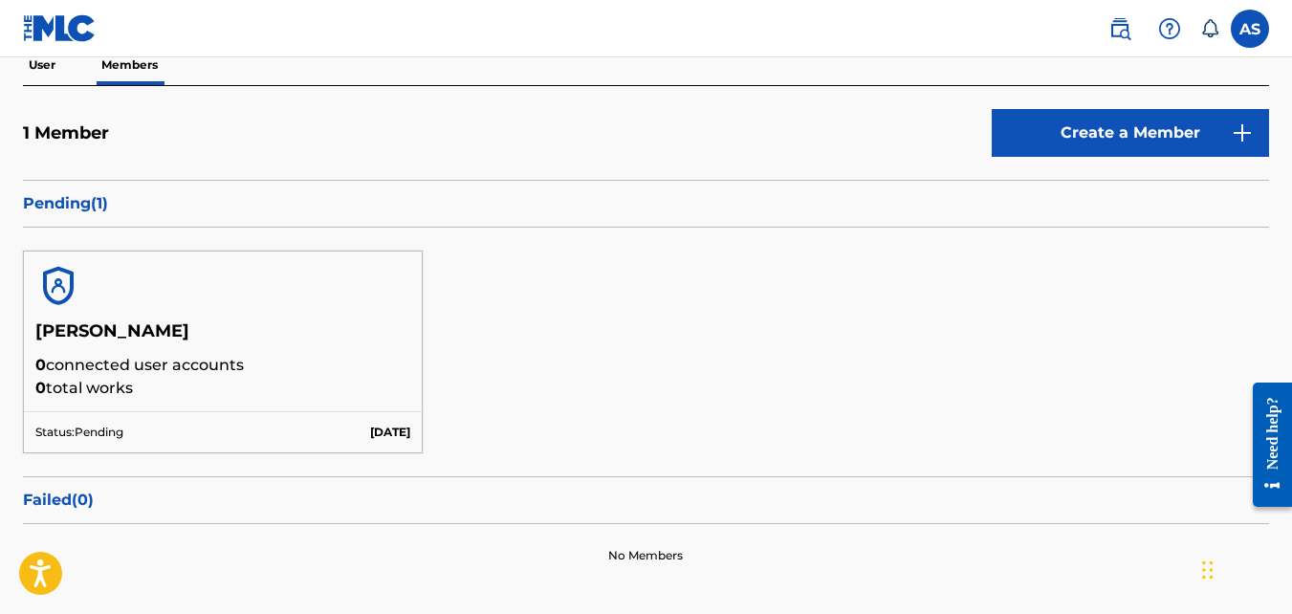
click at [59, 202] on p "Pending ( 1 )" at bounding box center [646, 203] width 1247 height 23
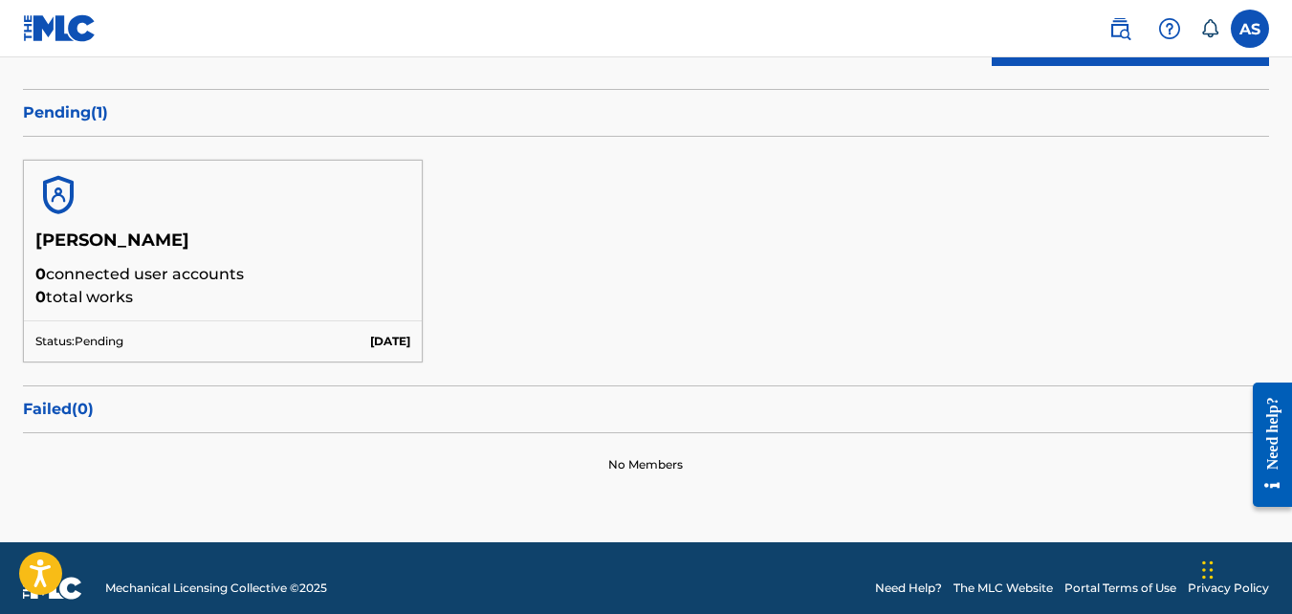
scroll to position [15, 0]
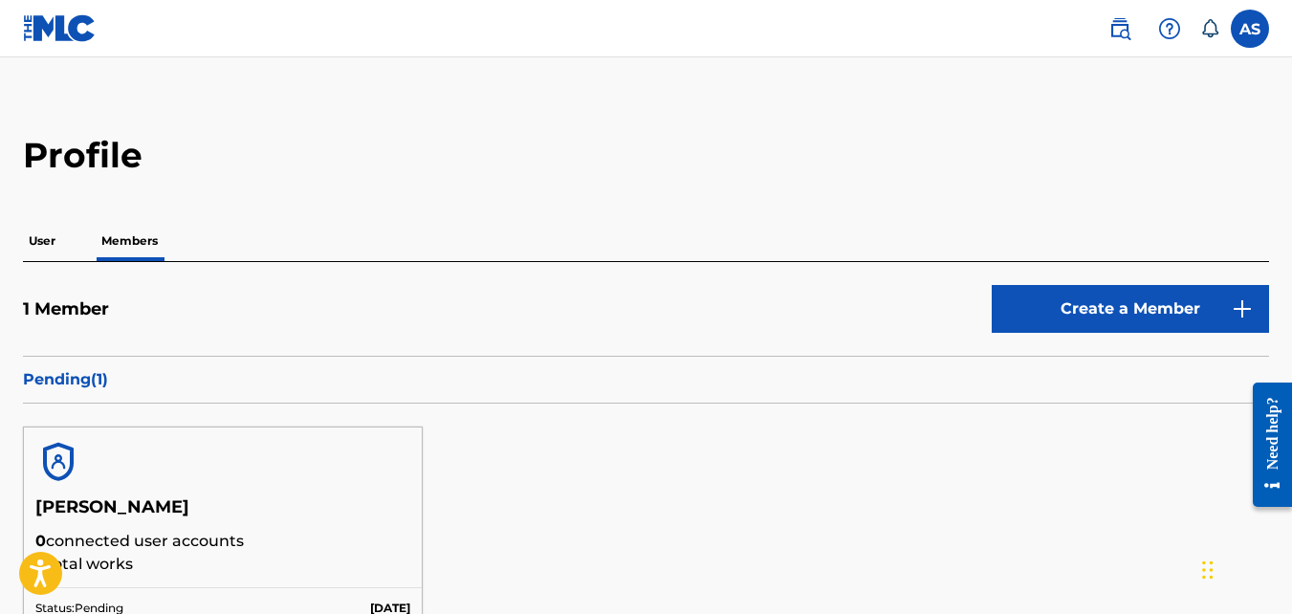
click at [1257, 36] on label at bounding box center [1250, 29] width 38 height 38
click at [1250, 29] on input "AS [PERSON_NAME] [EMAIL_ADDRESS][DOMAIN_NAME] Notification Preferences Profile …" at bounding box center [1250, 29] width 0 height 0
click at [76, 386] on p "Pending ( 1 )" at bounding box center [646, 379] width 1247 height 23
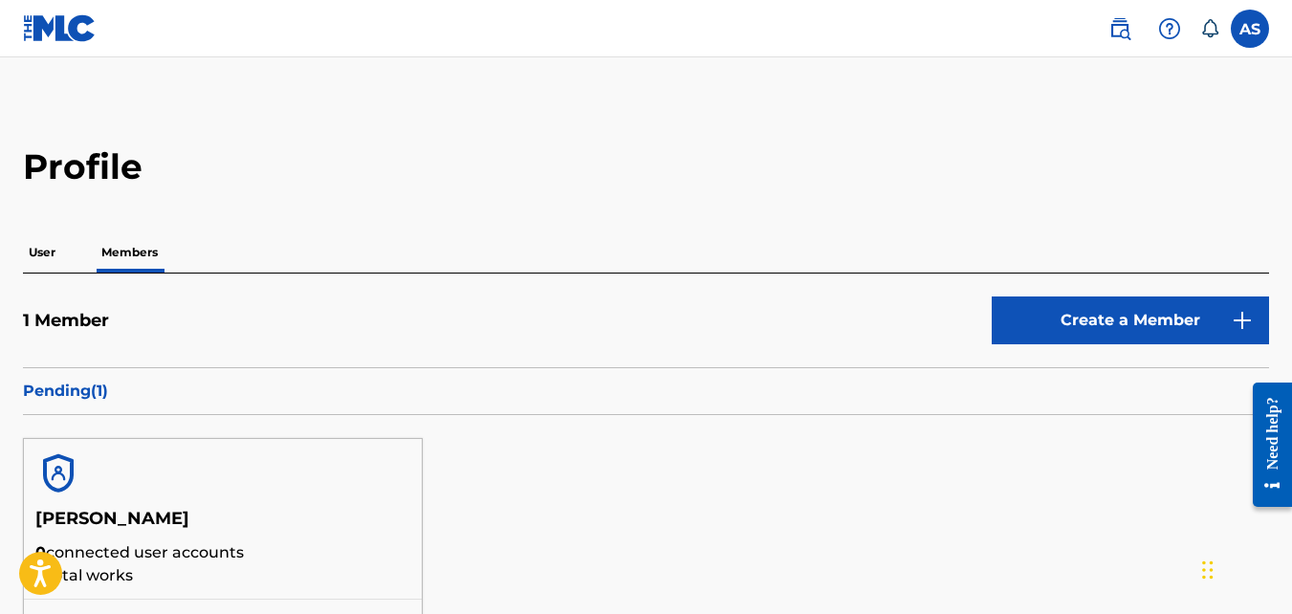
scroll to position [0, 0]
